Goal: Task Accomplishment & Management: Complete application form

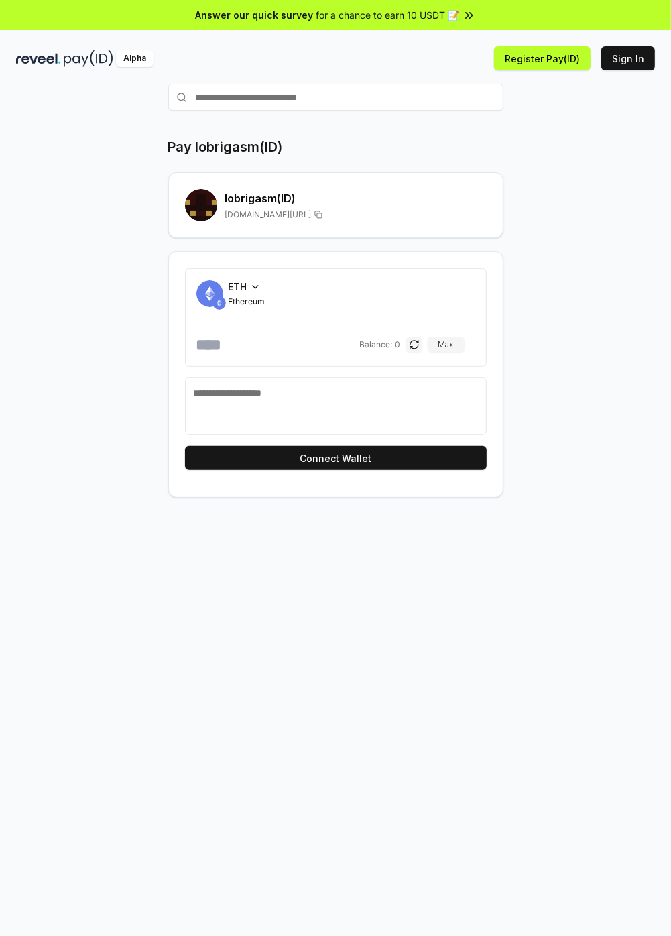
click at [615, 67] on button "Sign In" at bounding box center [628, 58] width 54 height 24
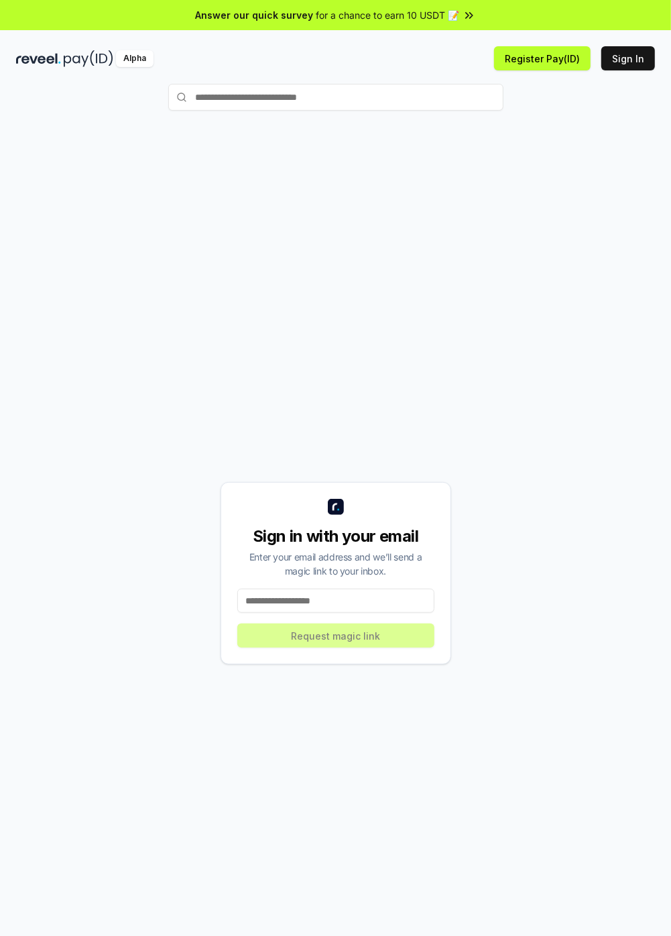
click at [379, 613] on input at bounding box center [335, 600] width 197 height 24
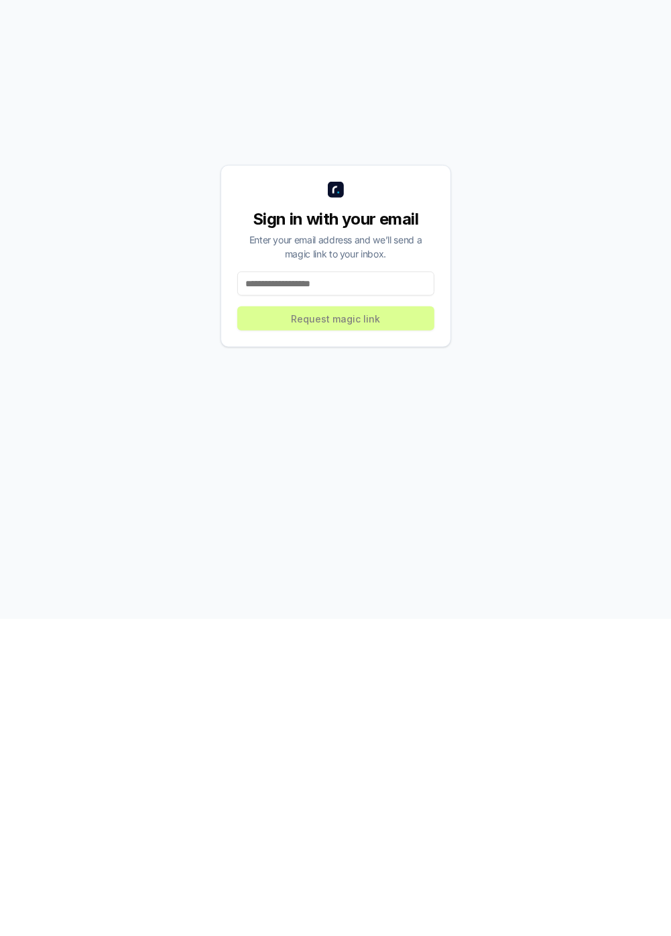
scroll to position [27, 0]
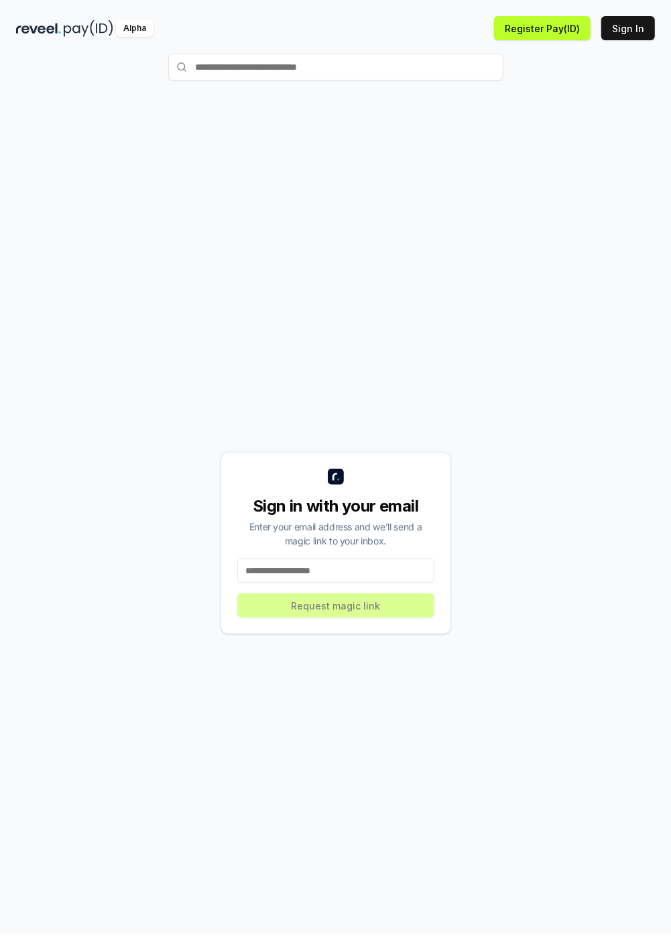
click at [544, 30] on button "Register Pay(ID)" at bounding box center [542, 31] width 97 height 24
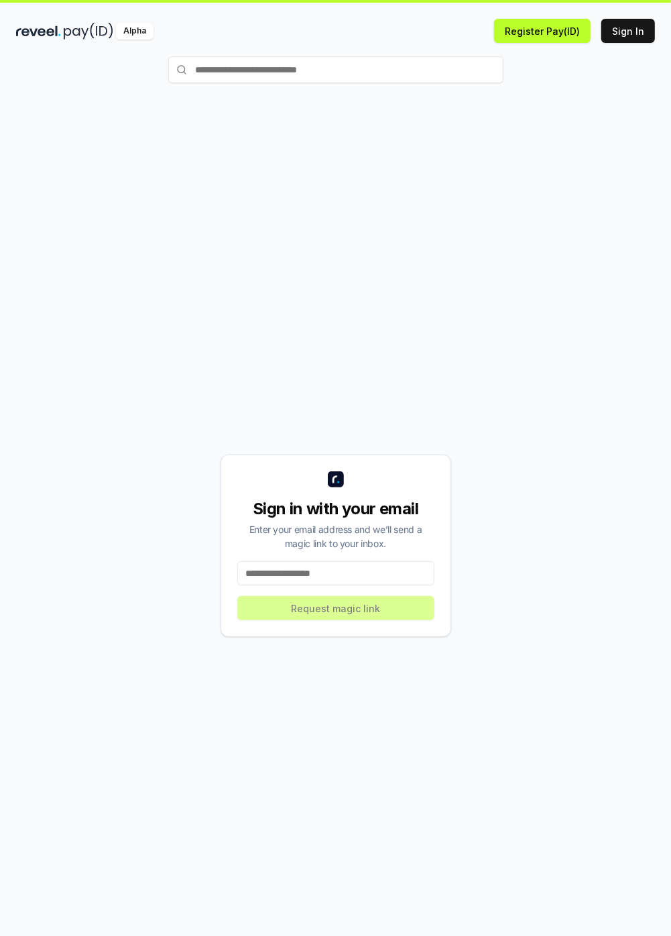
scroll to position [0, 0]
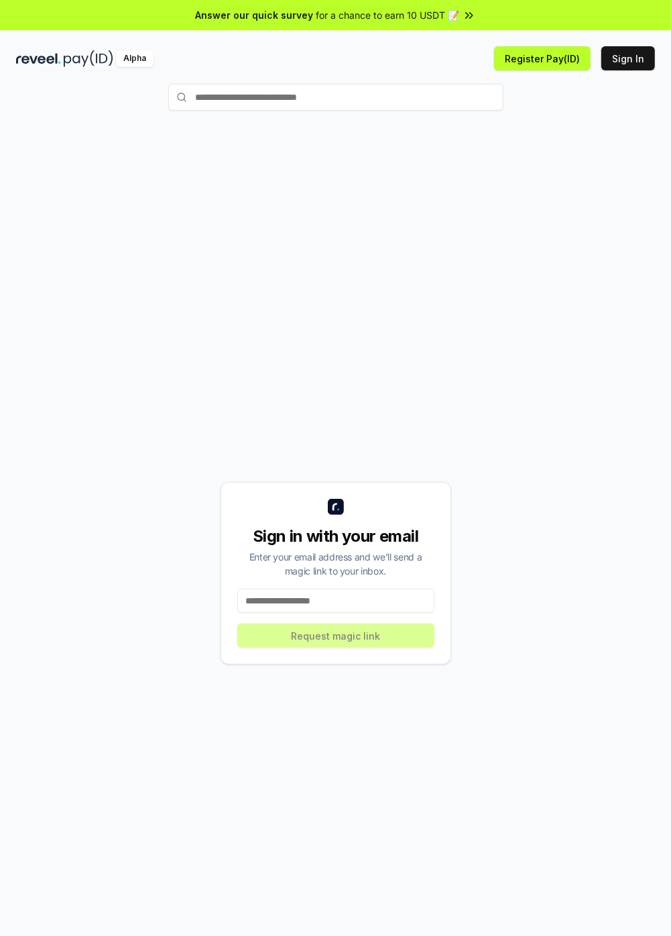
click at [539, 58] on button "Register Pay(ID)" at bounding box center [542, 58] width 97 height 24
click at [351, 613] on input at bounding box center [335, 600] width 197 height 24
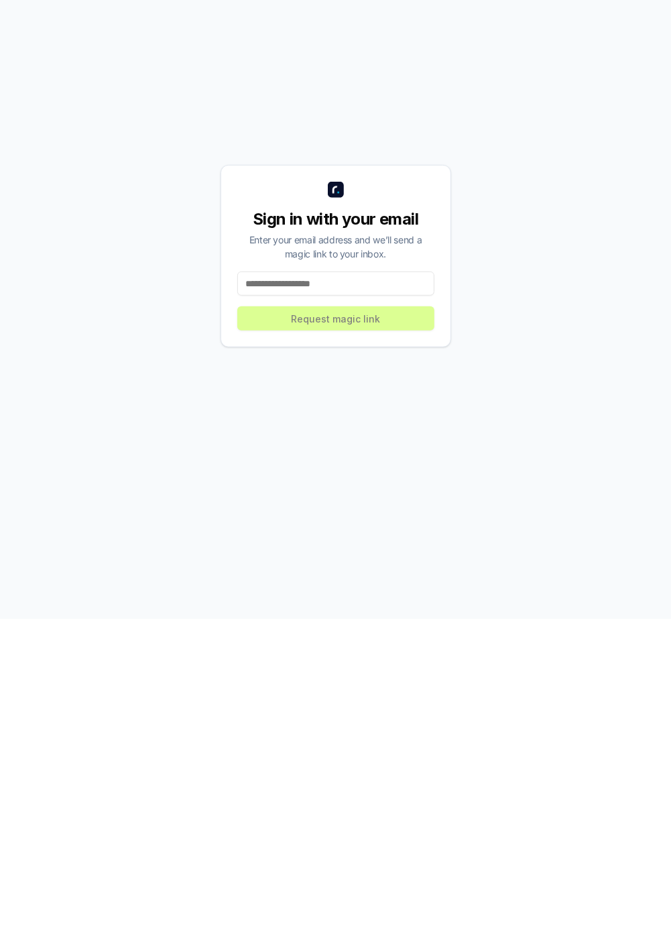
scroll to position [27, 0]
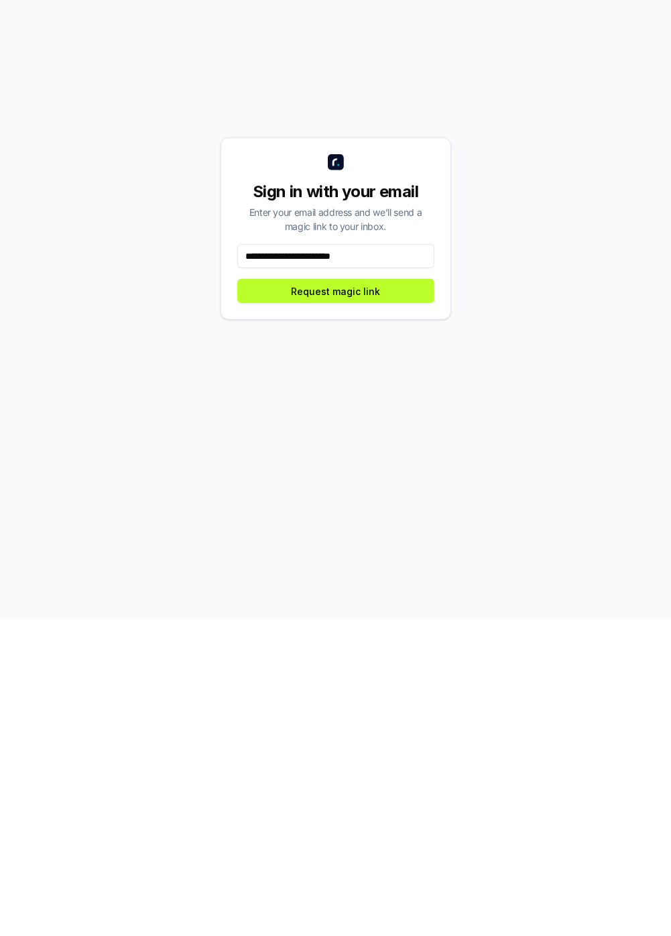
type input "**********"
click at [381, 620] on button "Request magic link" at bounding box center [335, 608] width 197 height 24
